Goal: Transaction & Acquisition: Purchase product/service

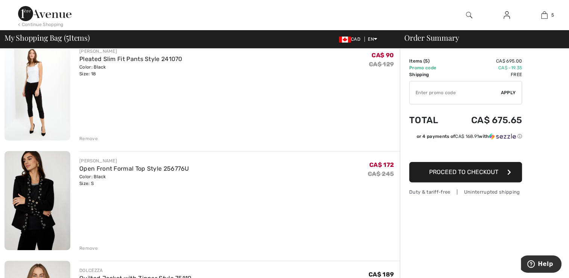
scroll to position [178, 0]
click at [102, 172] on link "Open Front Formal Top Style 256776U" at bounding box center [134, 168] width 110 height 7
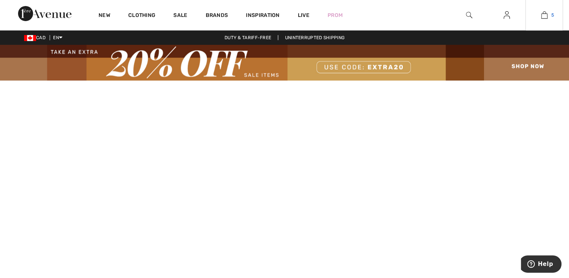
click at [543, 17] on img at bounding box center [544, 15] width 6 height 9
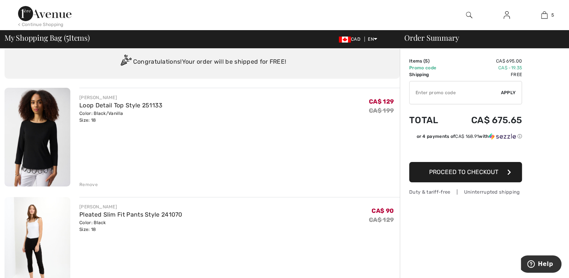
scroll to position [19, 0]
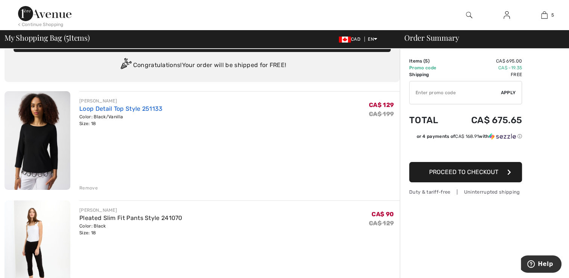
click at [93, 108] on link "Loop Detail Top Style 251133" at bounding box center [120, 108] width 83 height 7
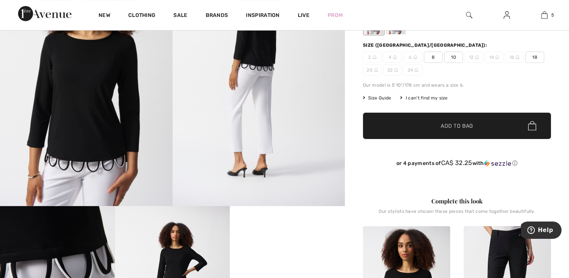
scroll to position [134, 0]
